Goal: Task Accomplishment & Management: Complete application form

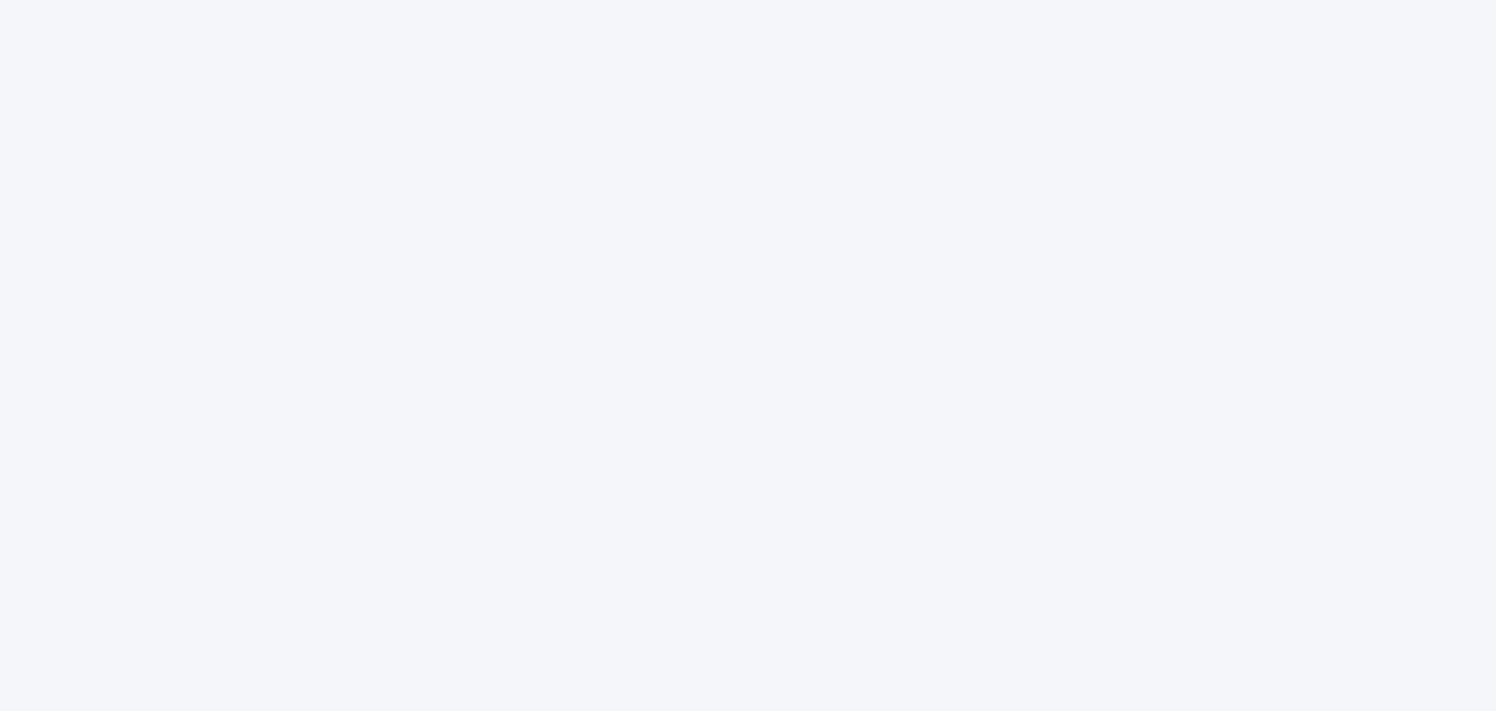
click at [1441, 0] on div at bounding box center [748, 0] width 1496 height 0
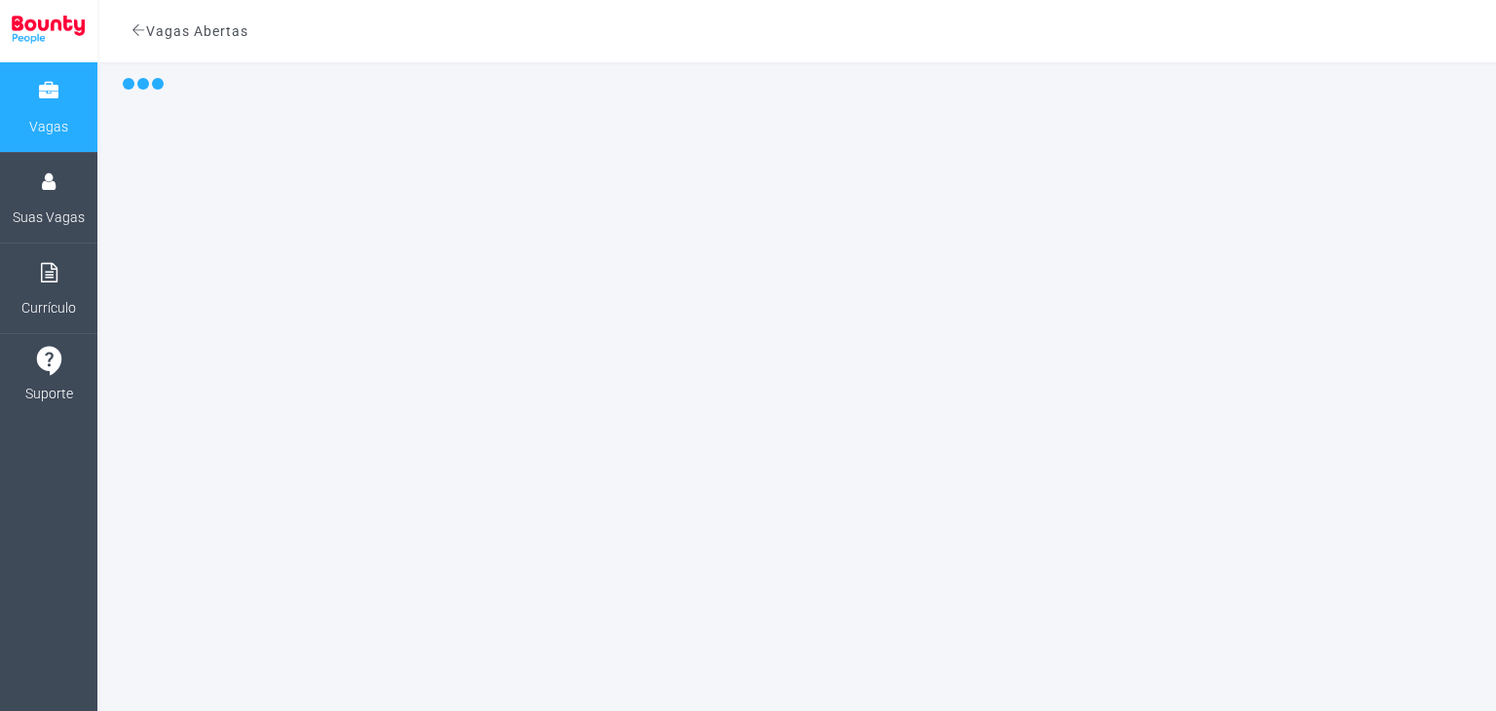
click at [76, 71] on link "Vagas" at bounding box center [48, 107] width 97 height 90
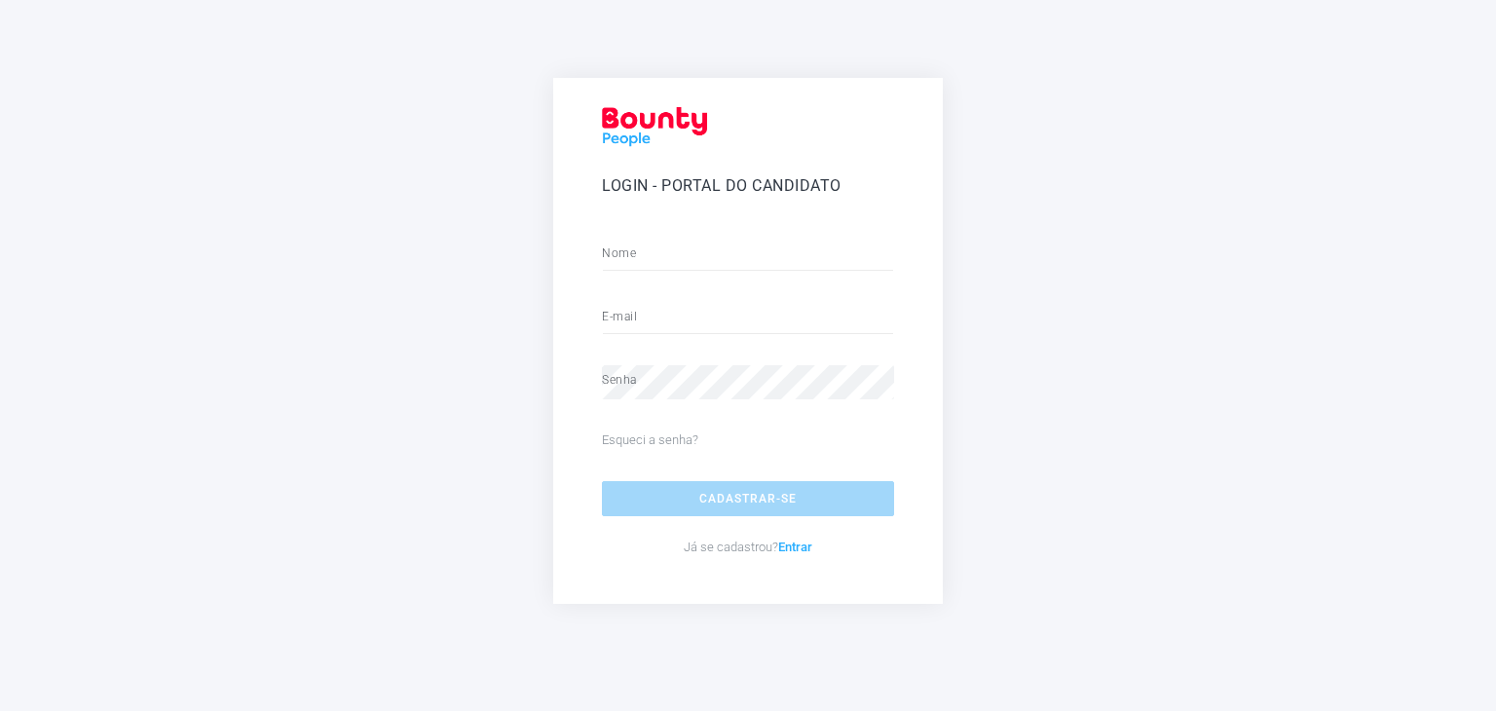
click at [671, 274] on form "Nome E-mail Senha Esqueci a senha? Cadastrar-se [PERSON_NAME] se cadastrou? Ent…" at bounding box center [748, 402] width 292 height 346
click at [679, 242] on input "text" at bounding box center [748, 256] width 292 height 34
drag, startPoint x: 675, startPoint y: 265, endPoint x: 619, endPoint y: 268, distance: 55.6
click at [619, 268] on input "text" at bounding box center [748, 256] width 292 height 34
click at [626, 252] on input "text" at bounding box center [748, 256] width 292 height 34
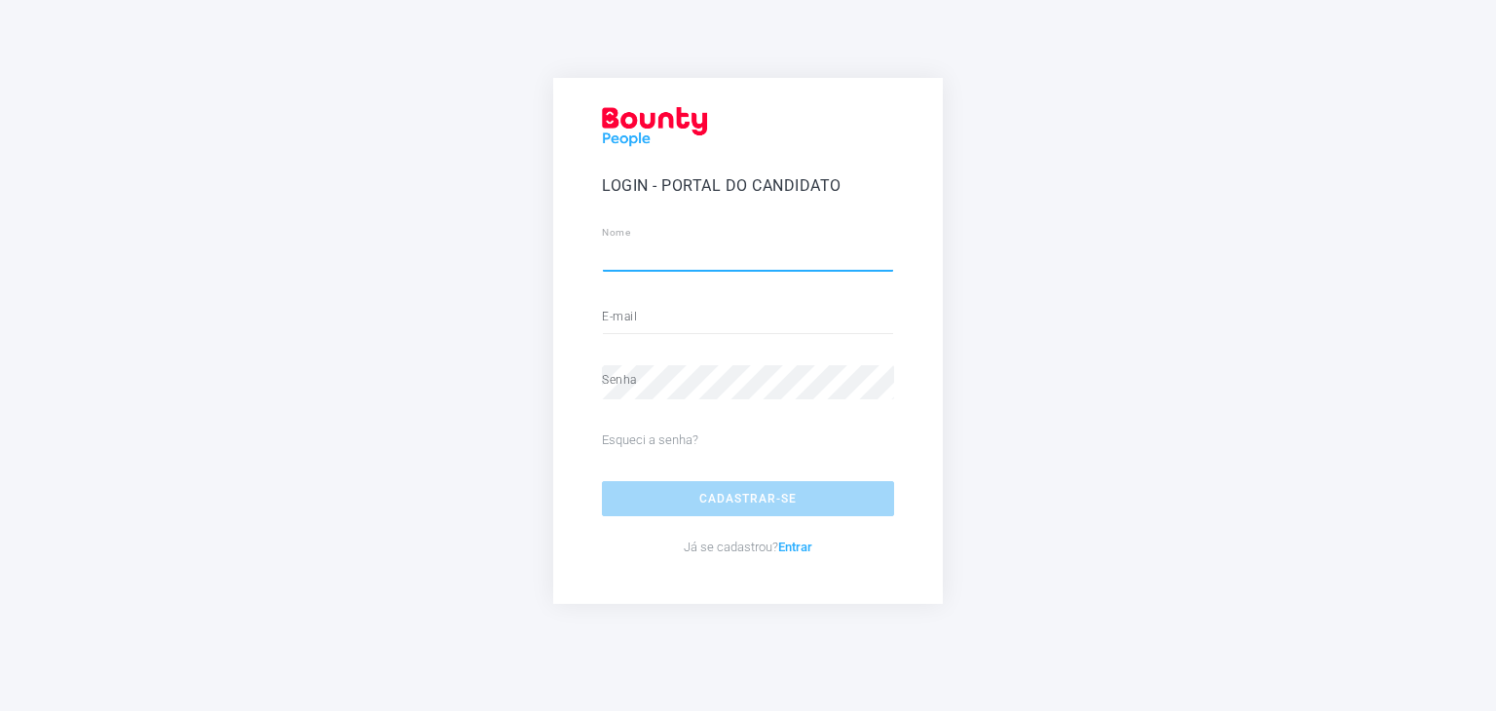
click at [626, 252] on input "text" at bounding box center [748, 256] width 292 height 34
type input "*******"
click at [622, 321] on input "e-mail" at bounding box center [748, 319] width 292 height 34
type input "**********"
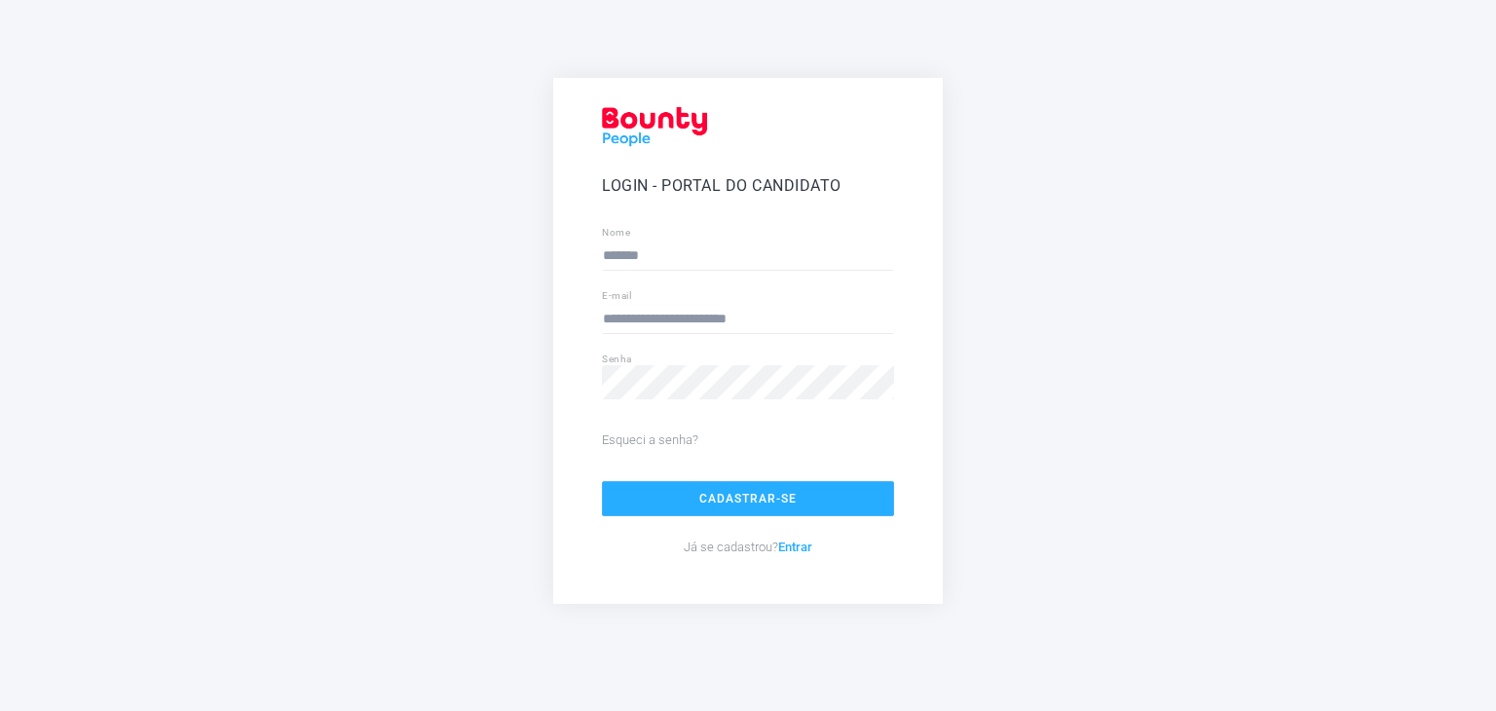
click button "Cadastrar-se" at bounding box center [748, 498] width 292 height 35
click at [711, 508] on button "Cadastrar-se" at bounding box center [748, 498] width 292 height 35
